Goal: Information Seeking & Learning: Find specific page/section

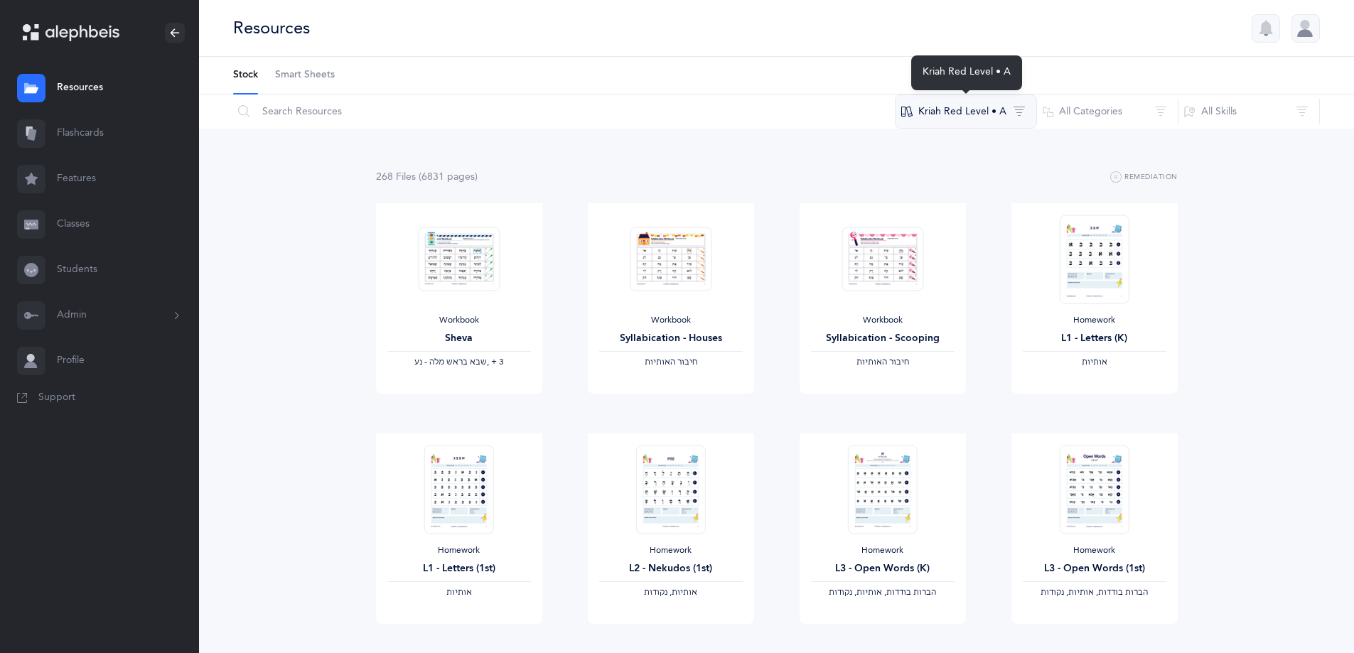
click at [981, 110] on button "Kriah Red Level • A" at bounding box center [966, 112] width 142 height 34
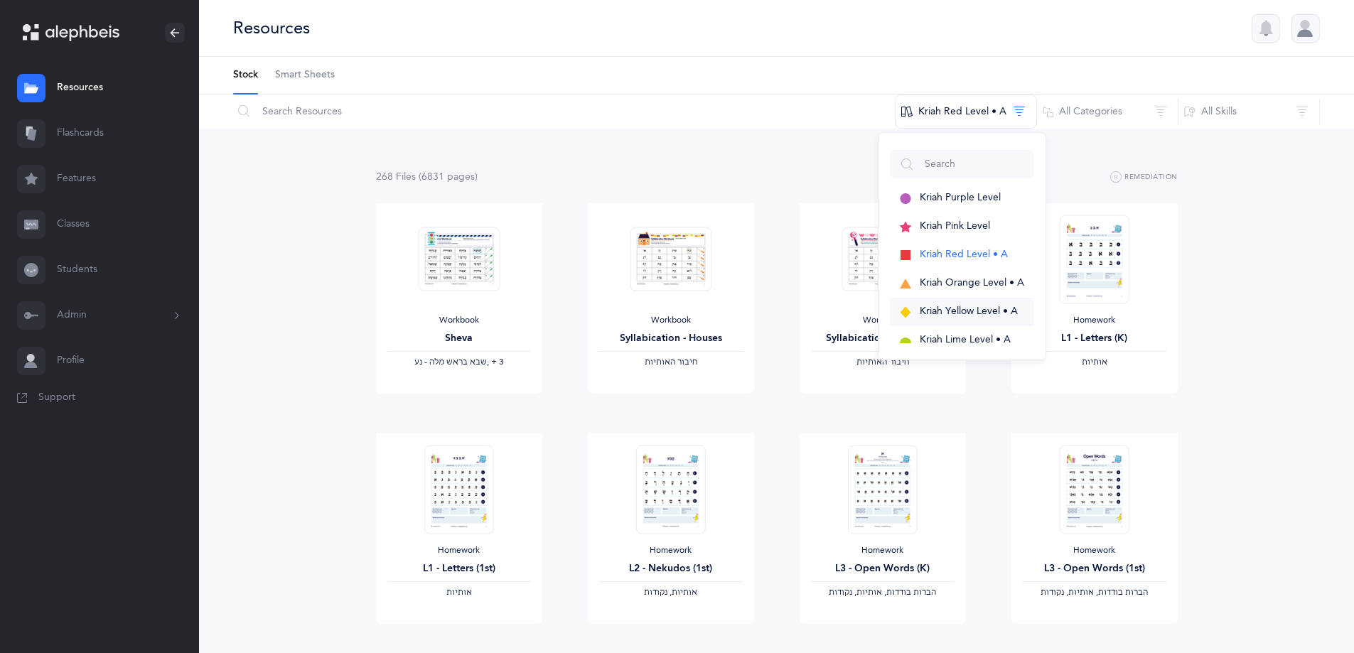
click at [961, 308] on span "Kriah Yellow Level • A" at bounding box center [968, 311] width 98 height 11
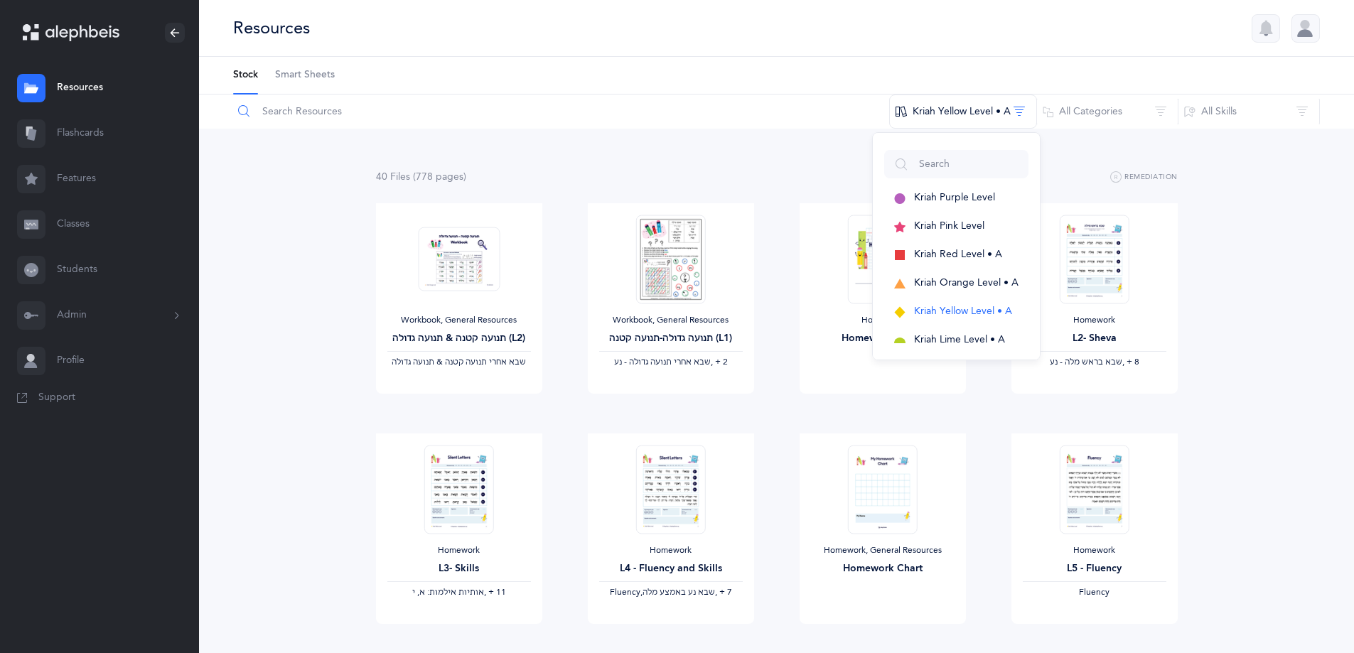
click at [321, 121] on input "text" at bounding box center [560, 112] width 657 height 34
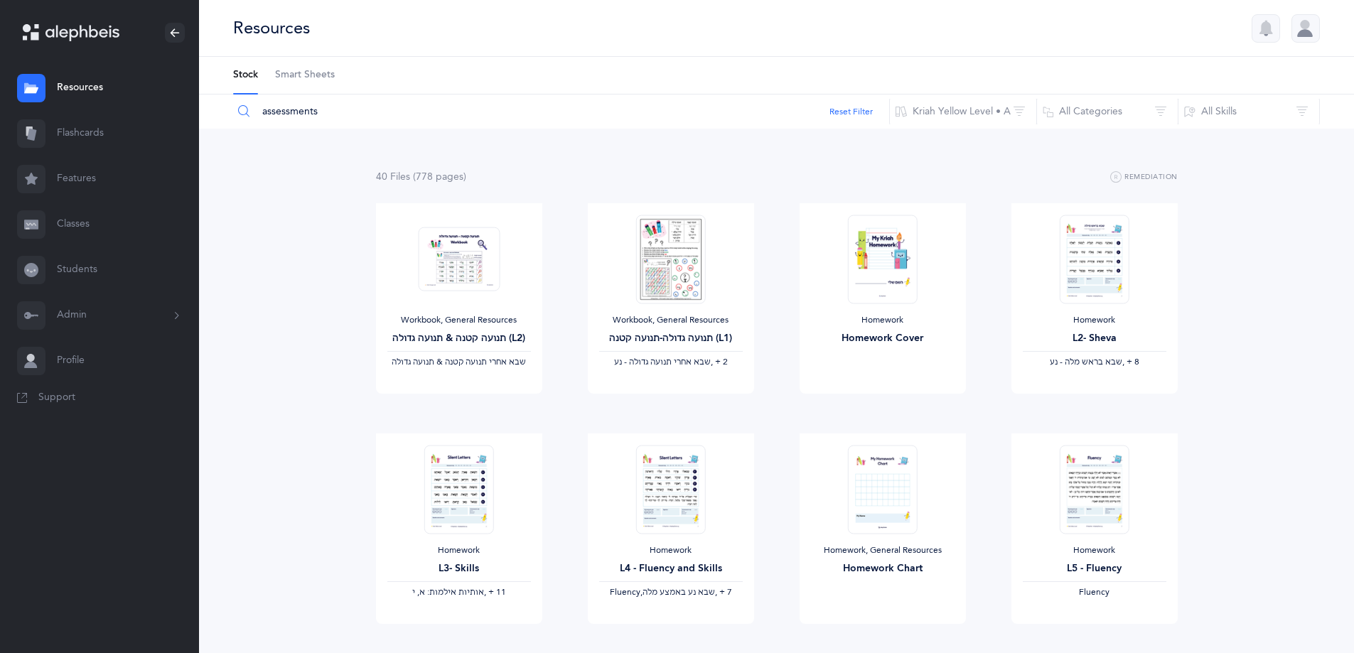
type input "assessments"
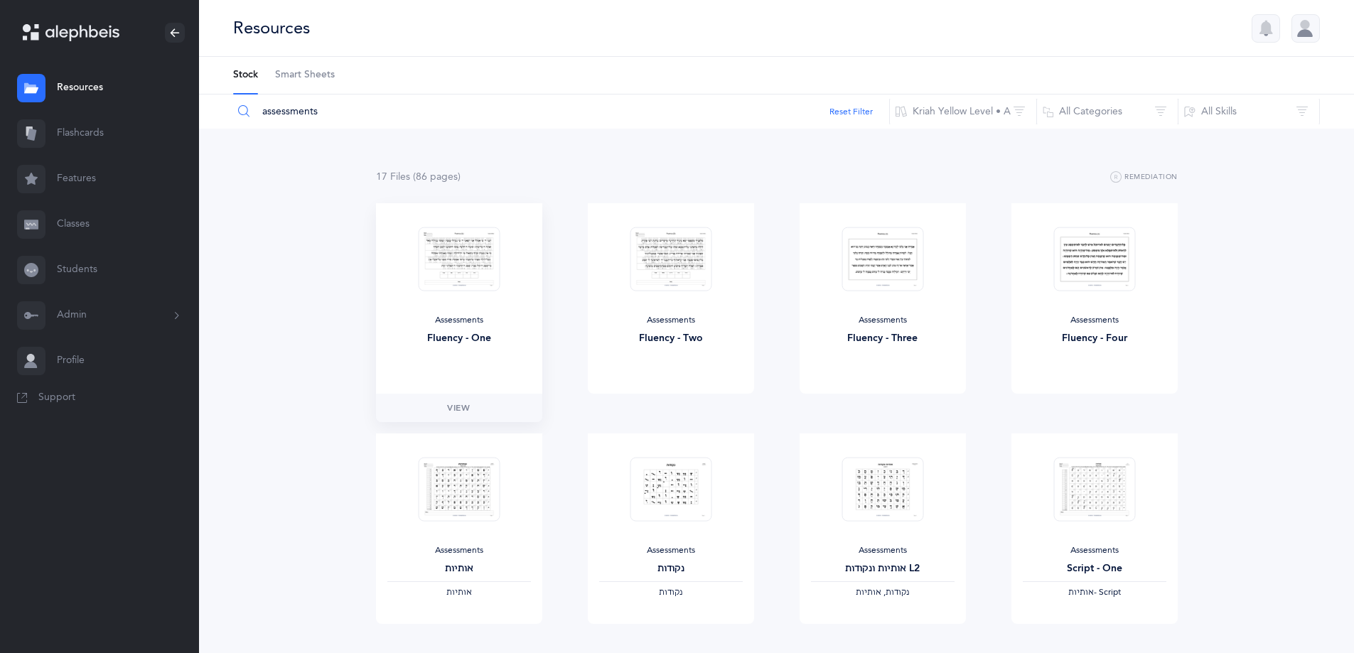
click at [450, 261] on img at bounding box center [459, 259] width 82 height 65
click at [466, 410] on span "View" at bounding box center [458, 407] width 23 height 13
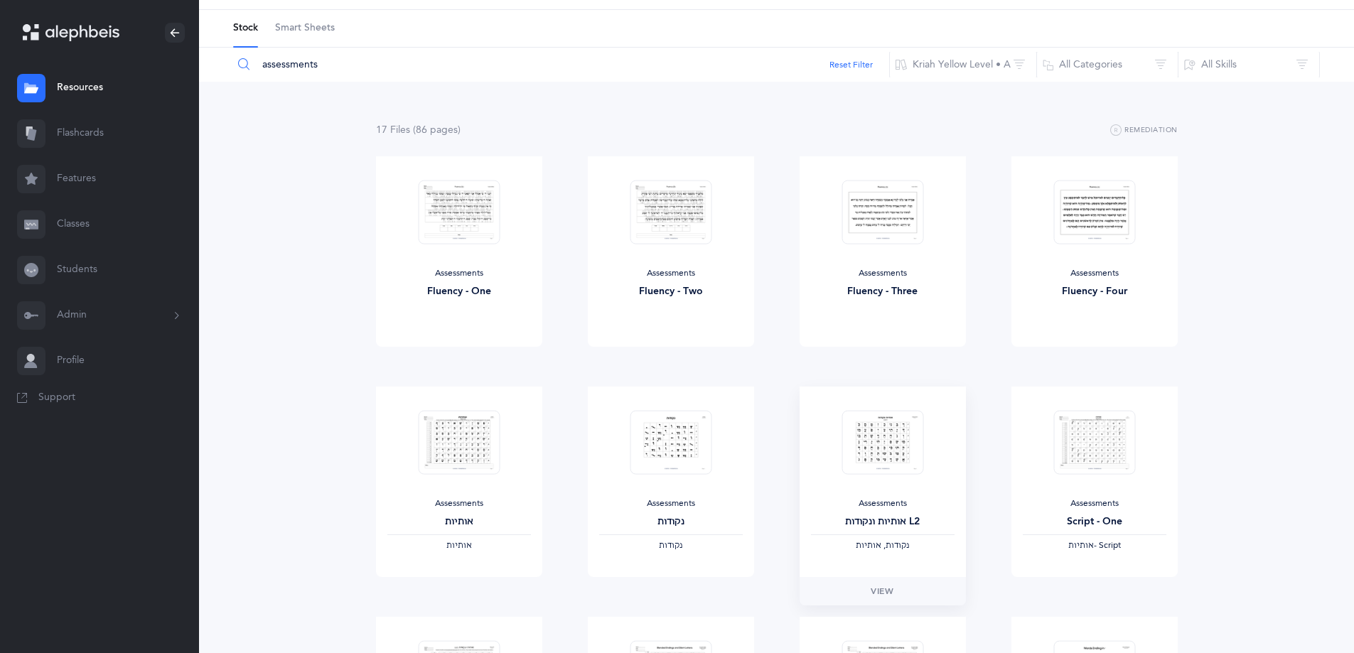
scroll to position [71, 0]
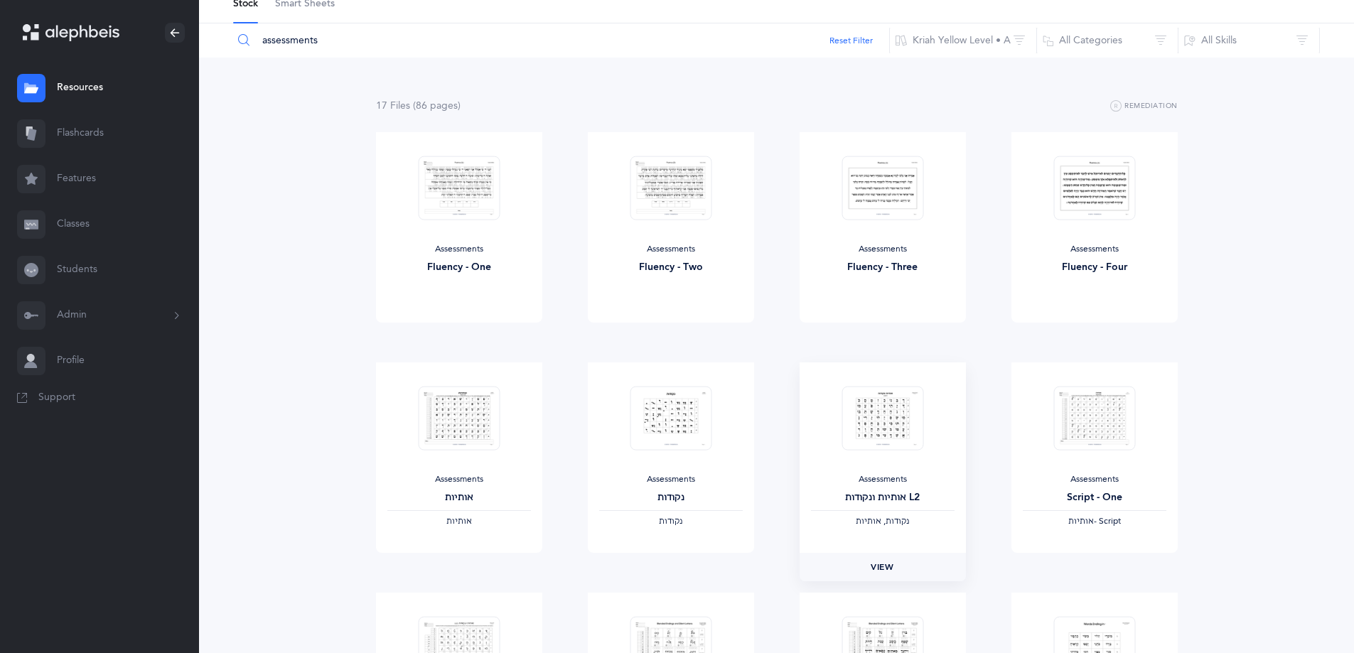
click at [899, 568] on link "View" at bounding box center [882, 567] width 166 height 28
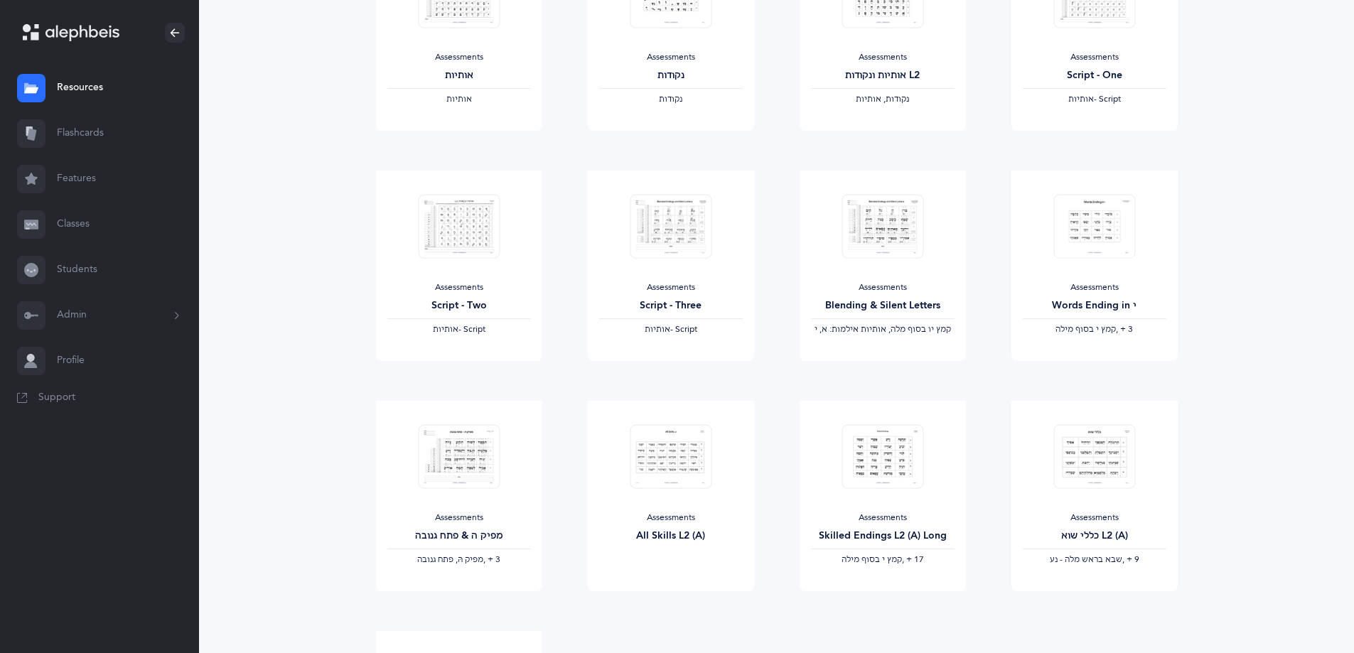
scroll to position [497, 0]
click at [697, 606] on link "View" at bounding box center [671, 601] width 166 height 28
